Goal: Information Seeking & Learning: Understand process/instructions

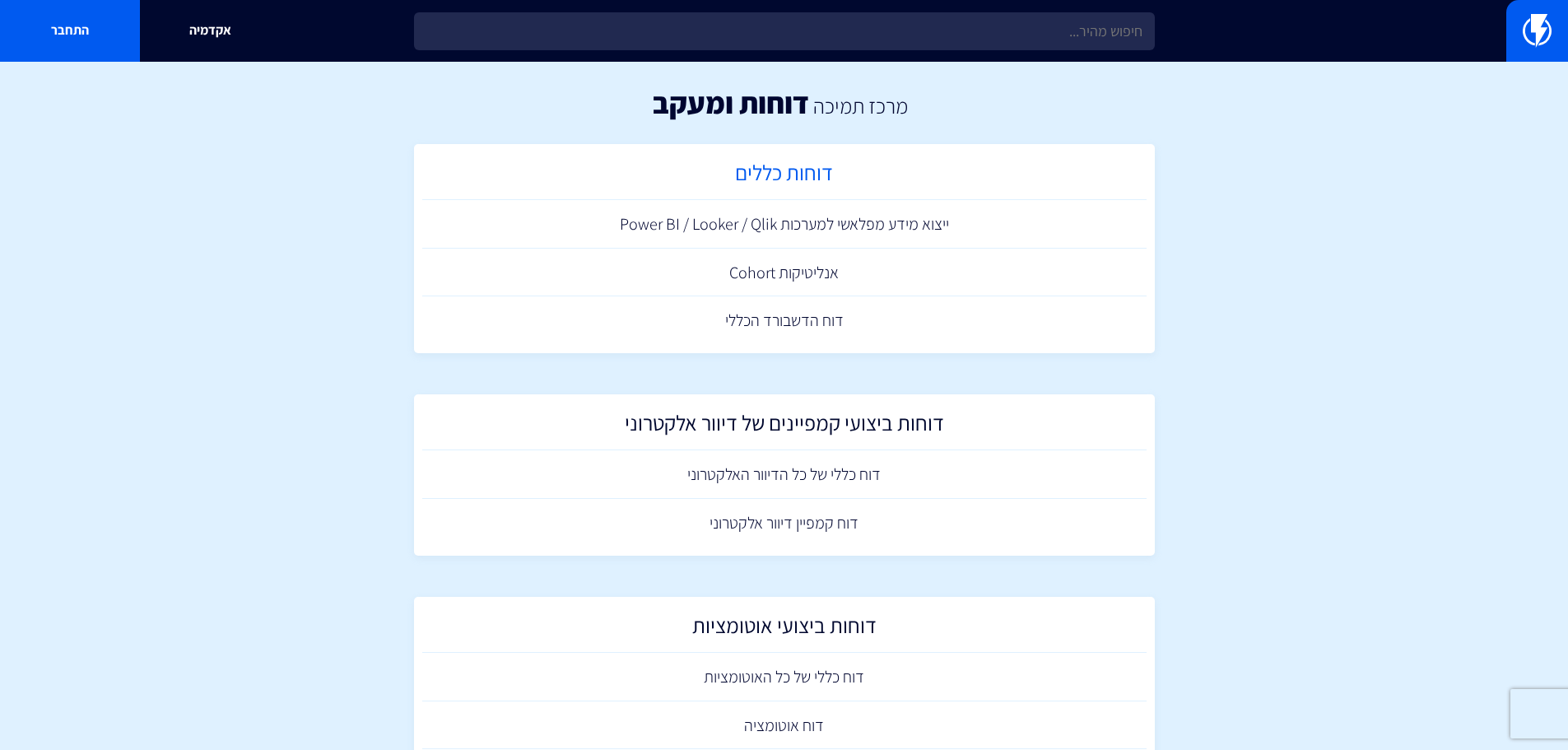
click at [806, 171] on h2 "דוחות כללים" at bounding box center [784, 176] width 708 height 32
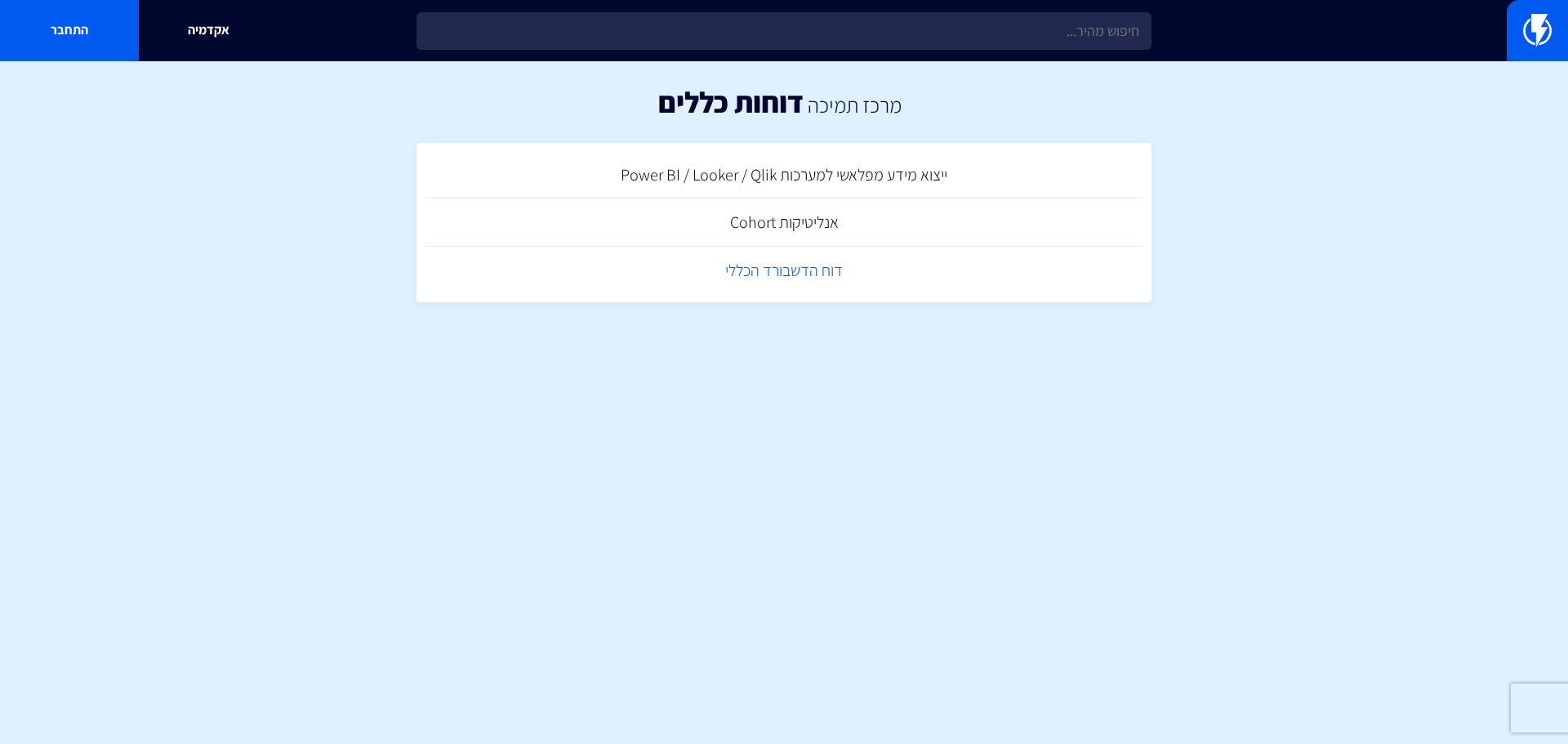
click at [801, 275] on link "דוח הדשבורד הכללי" at bounding box center [784, 271] width 719 height 48
